Goal: Task Accomplishment & Management: Complete application form

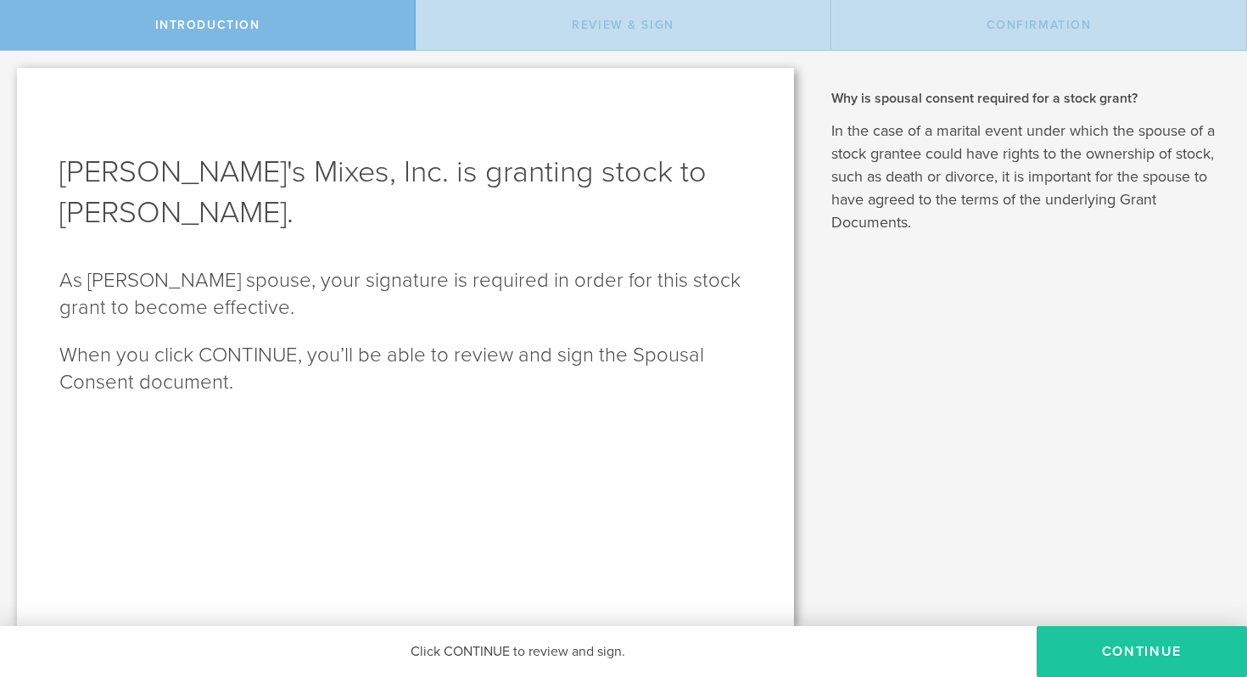
click at [1131, 661] on button "CONTINUE" at bounding box center [1141, 651] width 210 height 51
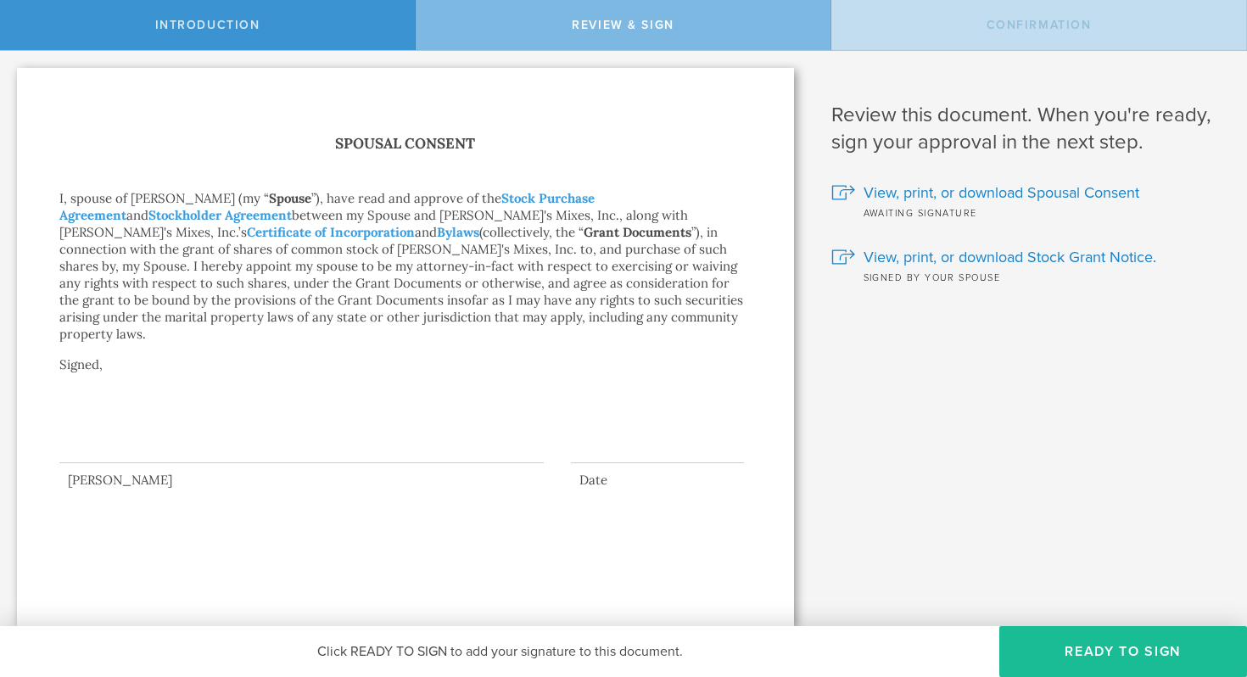
click at [148, 414] on div at bounding box center [301, 429] width 484 height 68
click at [1095, 649] on button "Ready to Sign" at bounding box center [1123, 651] width 248 height 51
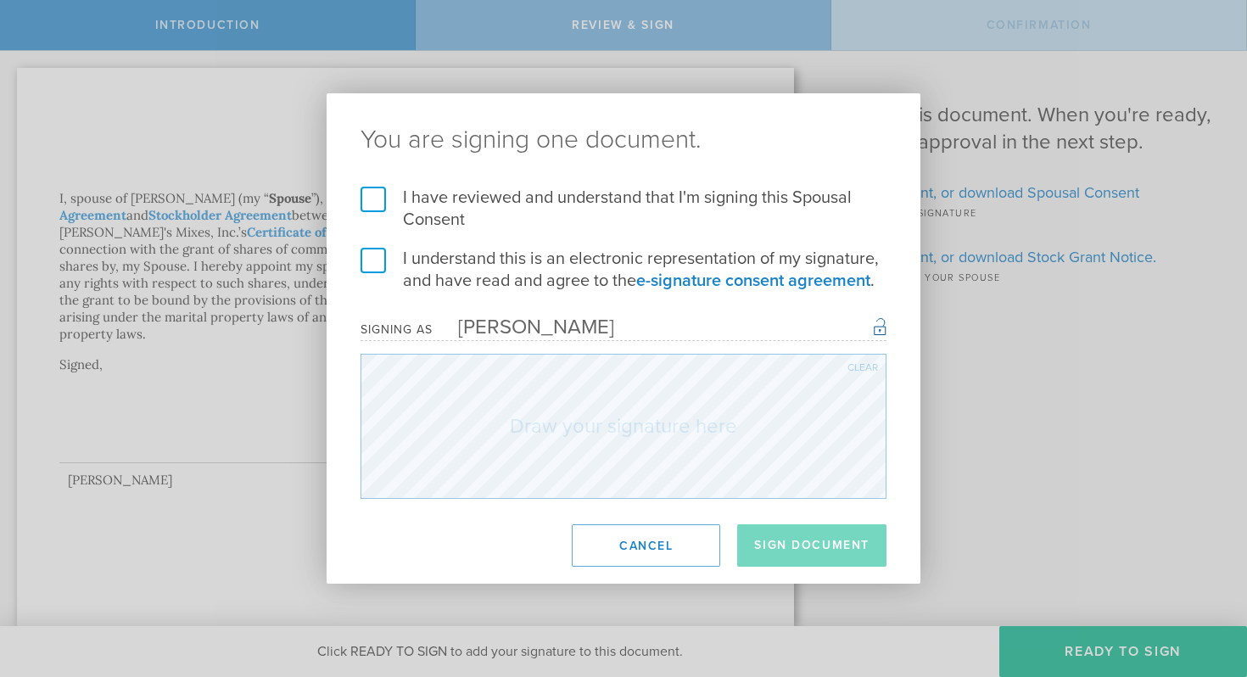
click at [381, 198] on label "I have reviewed and understand that I'm signing this Spousal Consent" at bounding box center [623, 209] width 526 height 44
click at [0, 0] on input "I have reviewed and understand that I'm signing this Spousal Consent" at bounding box center [0, 0] width 0 height 0
click at [372, 259] on label "I understand this is an electronic representation of my signature, and have rea…" at bounding box center [623, 270] width 526 height 44
click at [0, 0] on input "I understand this is an electronic representation of my signature, and have rea…" at bounding box center [0, 0] width 0 height 0
click at [791, 547] on button "Sign Document" at bounding box center [811, 545] width 149 height 42
